Goal: Check status: Check status

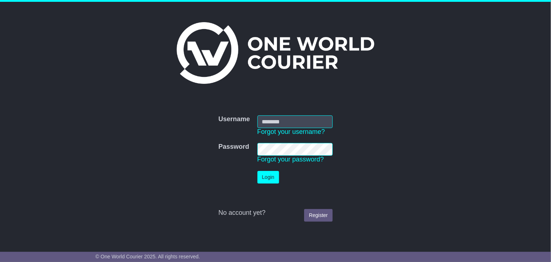
type input "**********"
click at [267, 174] on button "Login" at bounding box center [269, 177] width 22 height 13
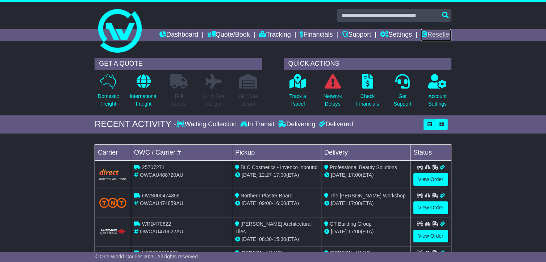
click at [442, 35] on link "Reseller" at bounding box center [436, 35] width 30 height 12
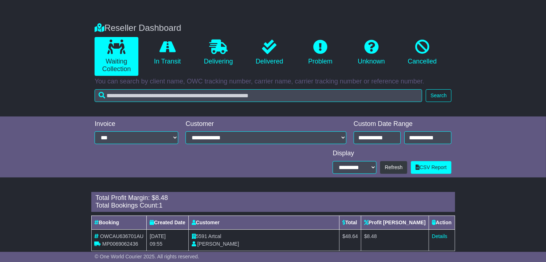
scroll to position [125, 0]
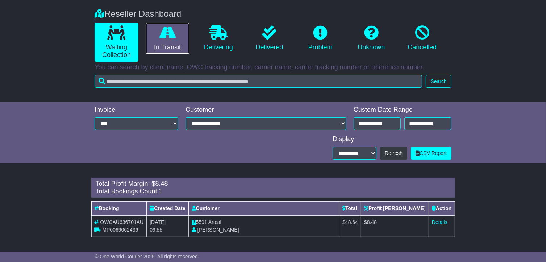
click at [173, 49] on link "In Transit" at bounding box center [168, 38] width 44 height 31
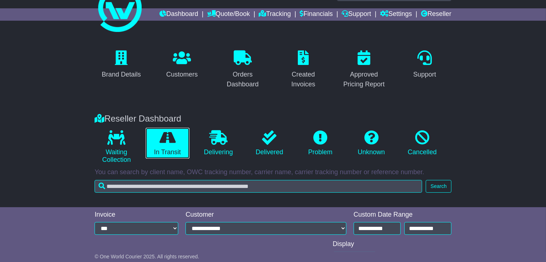
scroll to position [8, 0]
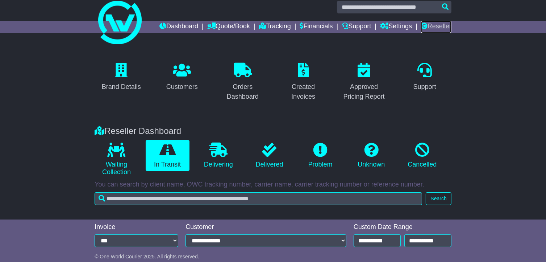
click at [436, 24] on link "Reseller" at bounding box center [436, 27] width 30 height 12
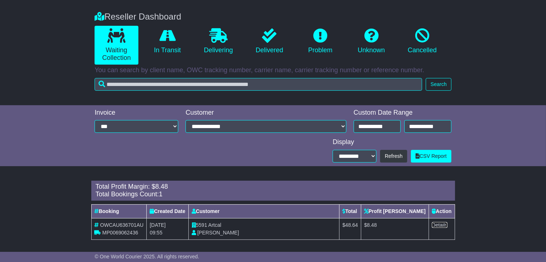
click at [437, 225] on link "Details" at bounding box center [440, 225] width 16 height 6
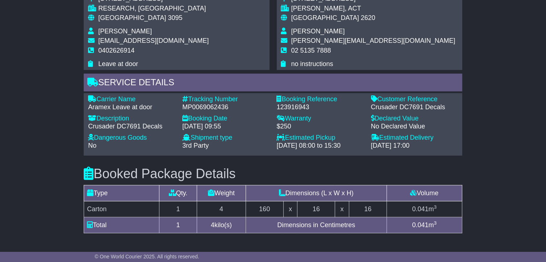
scroll to position [401, 0]
